Goal: Task Accomplishment & Management: Use online tool/utility

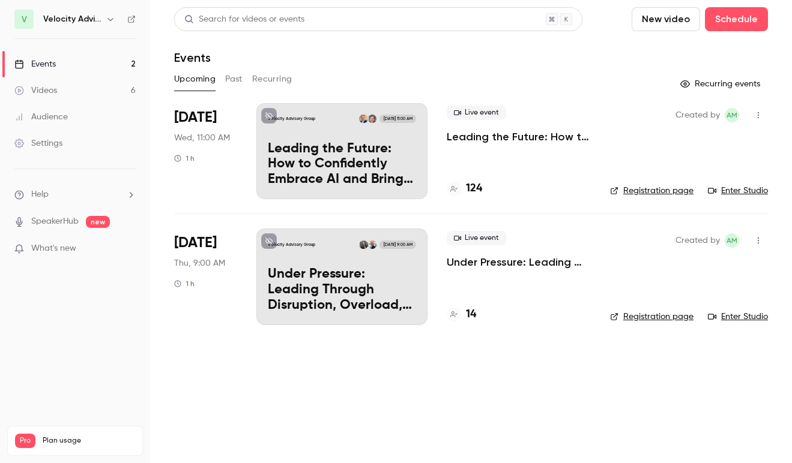
click at [496, 132] on p "Leading the Future: How to Confidently Embrace AI and Bring Your Team Along" at bounding box center [518, 137] width 144 height 14
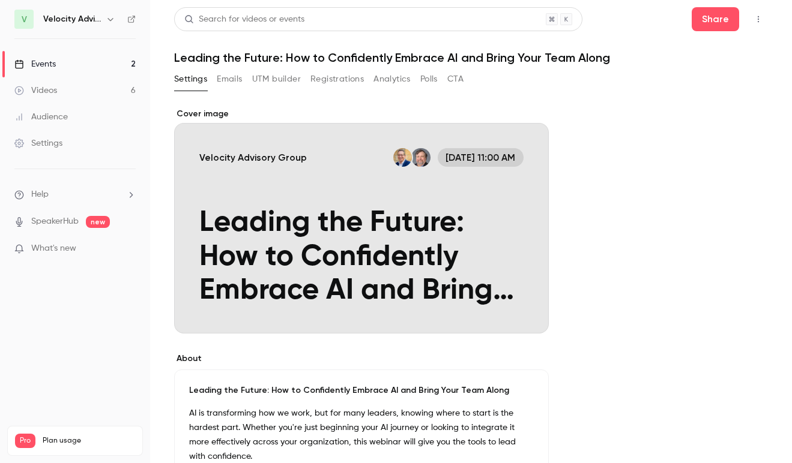
click at [339, 87] on button "Registrations" at bounding box center [336, 79] width 53 height 19
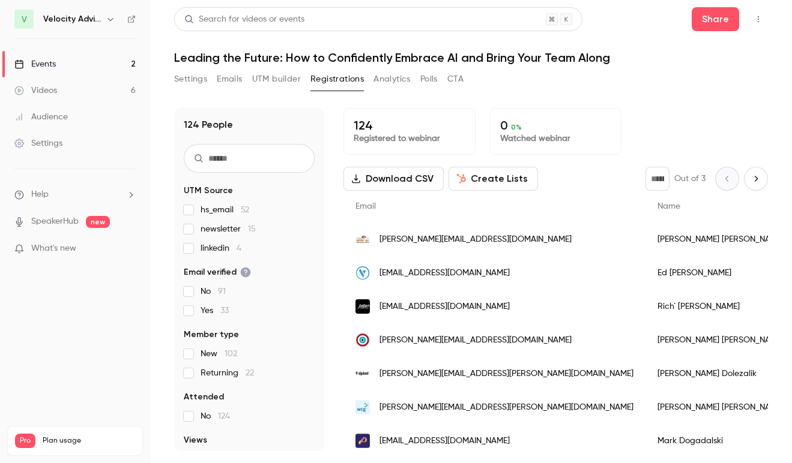
click at [275, 163] on input "text" at bounding box center [249, 158] width 131 height 29
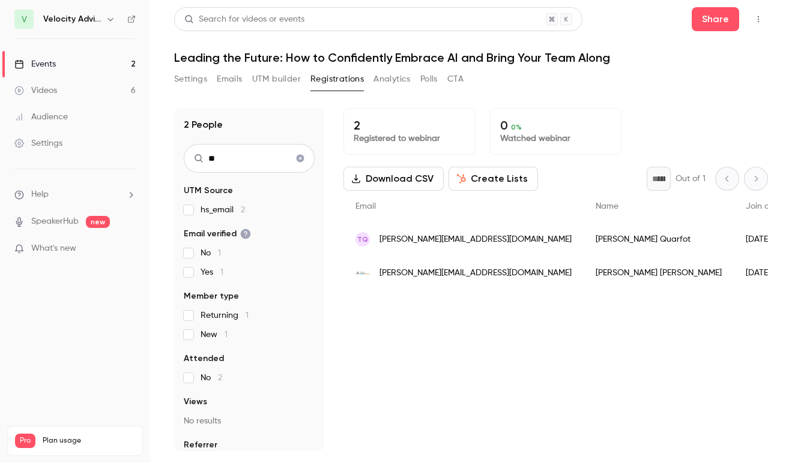
type input "**"
click at [583, 272] on div "[PERSON_NAME]" at bounding box center [658, 273] width 150 height 34
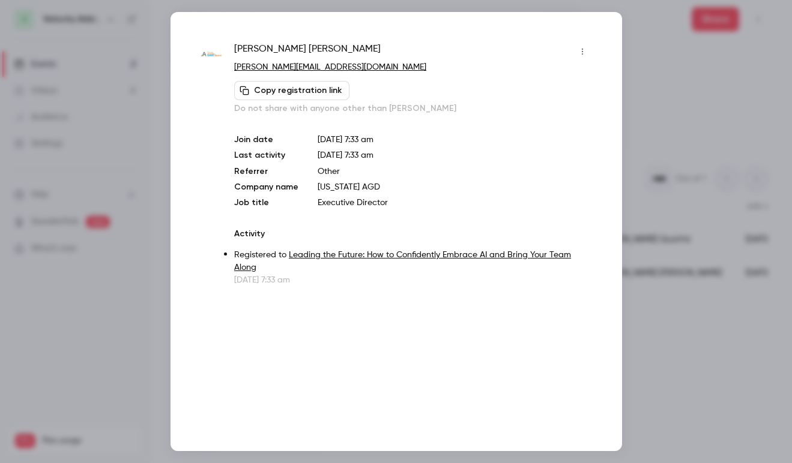
click at [301, 85] on button "Copy registration link" at bounding box center [291, 90] width 115 height 19
click at [697, 74] on div at bounding box center [396, 231] width 792 height 463
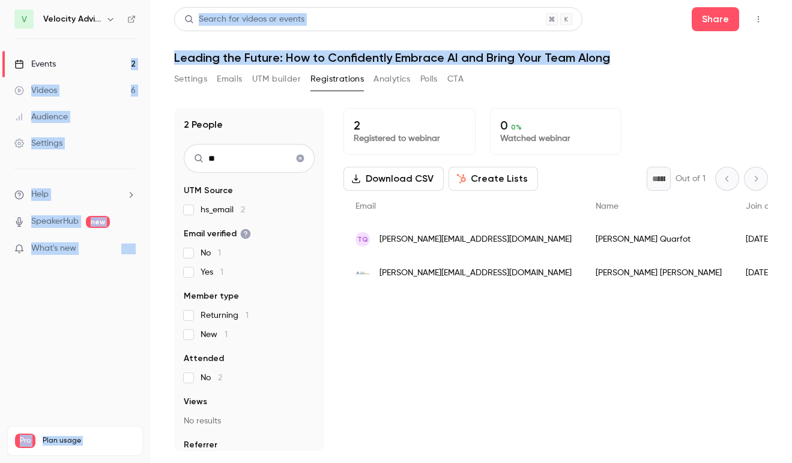
drag, startPoint x: 609, startPoint y: 59, endPoint x: 145, endPoint y: 58, distance: 463.9
click at [145, 58] on div "V Velocity Advisory Group Events 2 Videos 6 Audience Settings Help SpeakerHub n…" at bounding box center [396, 231] width 792 height 463
click at [184, 57] on h1 "Leading the Future: How to Confidently Embrace AI and Bring Your Team Along" at bounding box center [471, 57] width 594 height 14
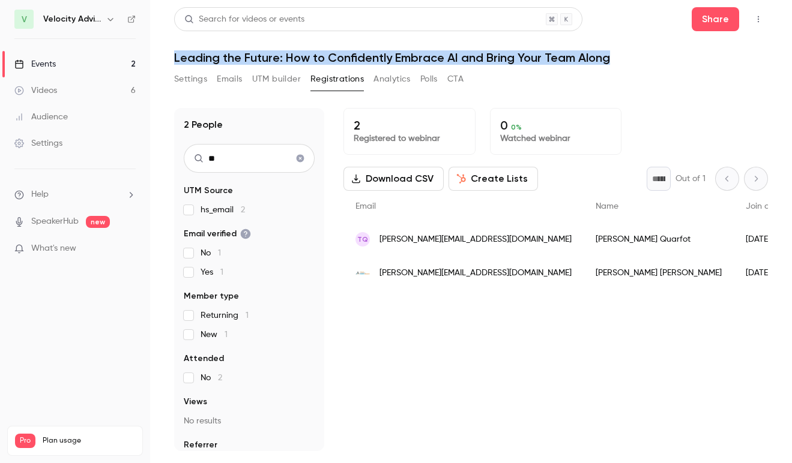
drag, startPoint x: 174, startPoint y: 59, endPoint x: 613, endPoint y: 61, distance: 439.3
click at [613, 61] on h1 "Leading the Future: How to Confidently Embrace AI and Bring Your Team Along" at bounding box center [471, 57] width 594 height 14
copy h1 "Leading the Future: How to Confidently Embrace AI and Bring Your Team Along"
click at [397, 267] on span "[PERSON_NAME][EMAIL_ADDRESS][DOMAIN_NAME]" at bounding box center [475, 273] width 192 height 13
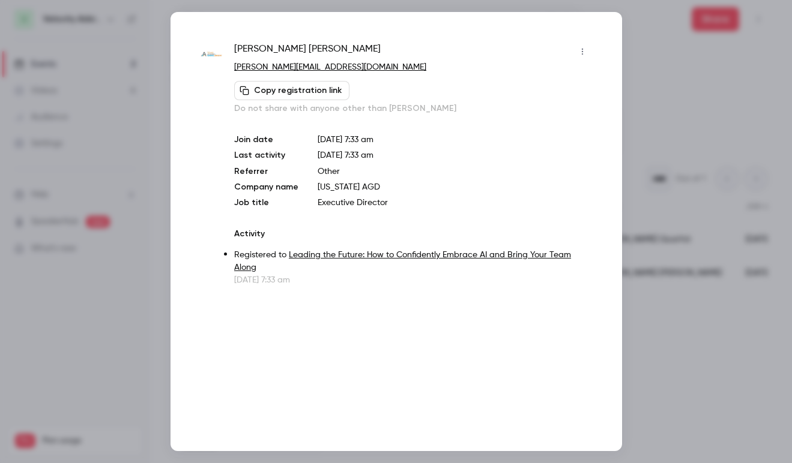
click at [302, 88] on button "Copy registration link" at bounding box center [291, 90] width 115 height 19
